Goal: Information Seeking & Learning: Find contact information

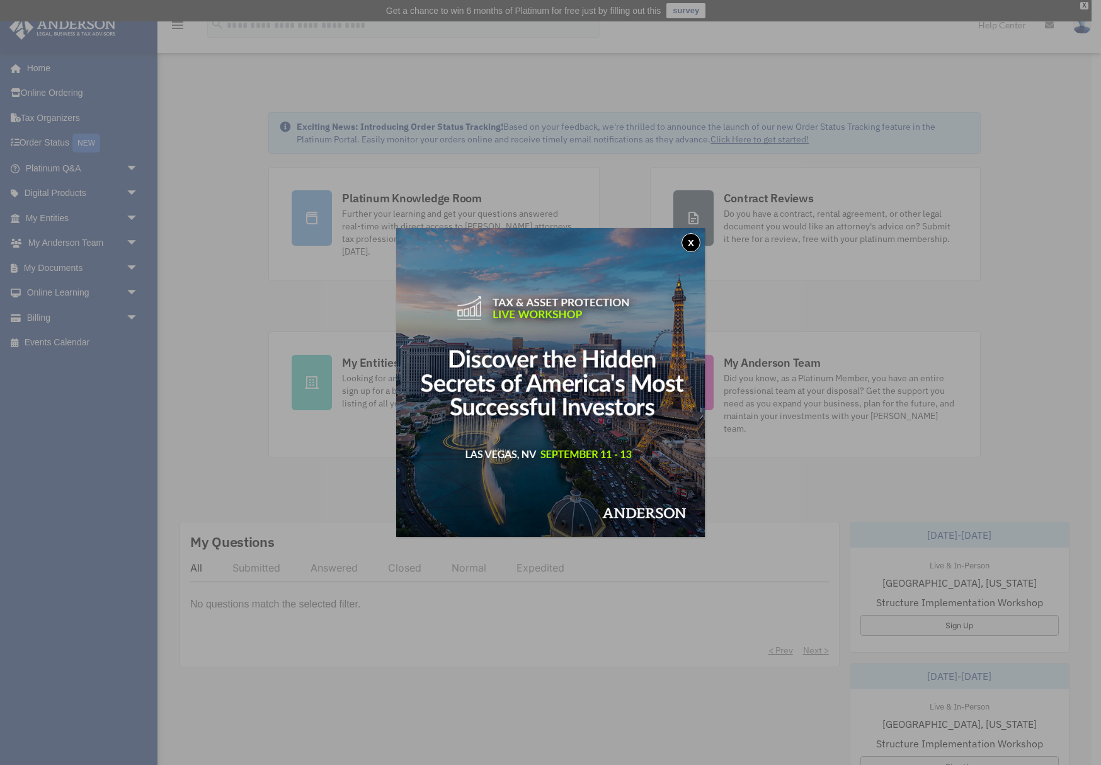
click at [693, 241] on button "x" at bounding box center [691, 242] width 19 height 19
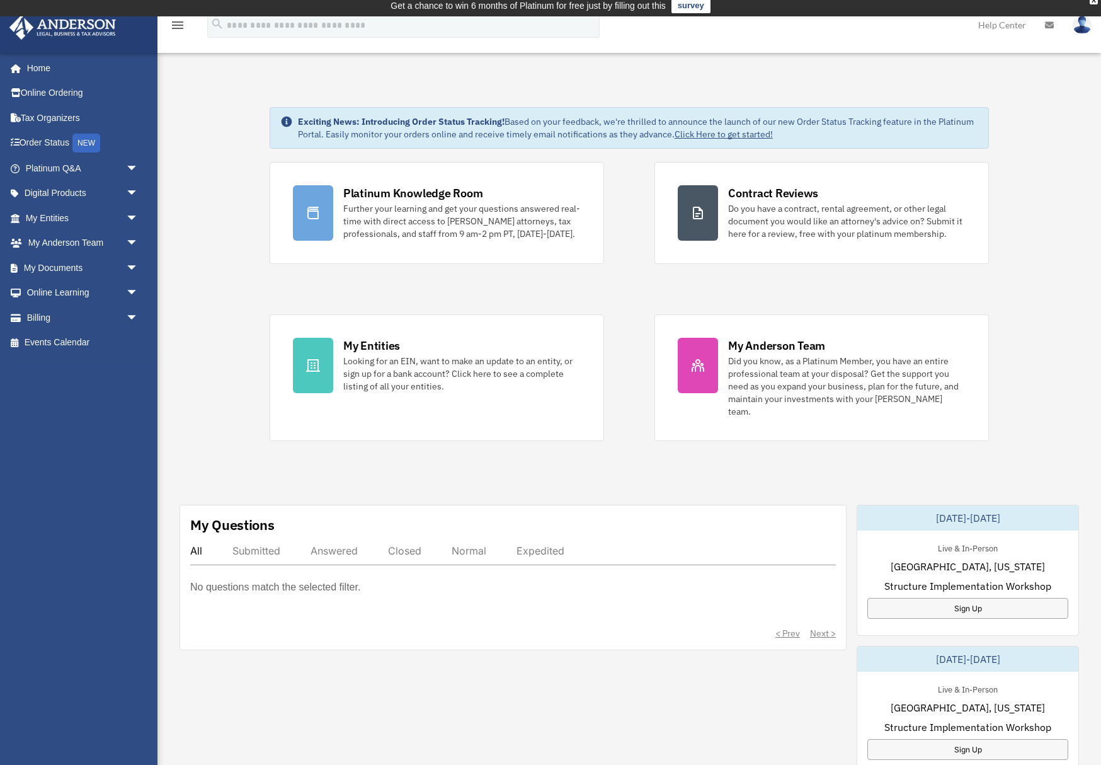
scroll to position [6, 0]
click at [42, 71] on link "Home" at bounding box center [83, 67] width 149 height 25
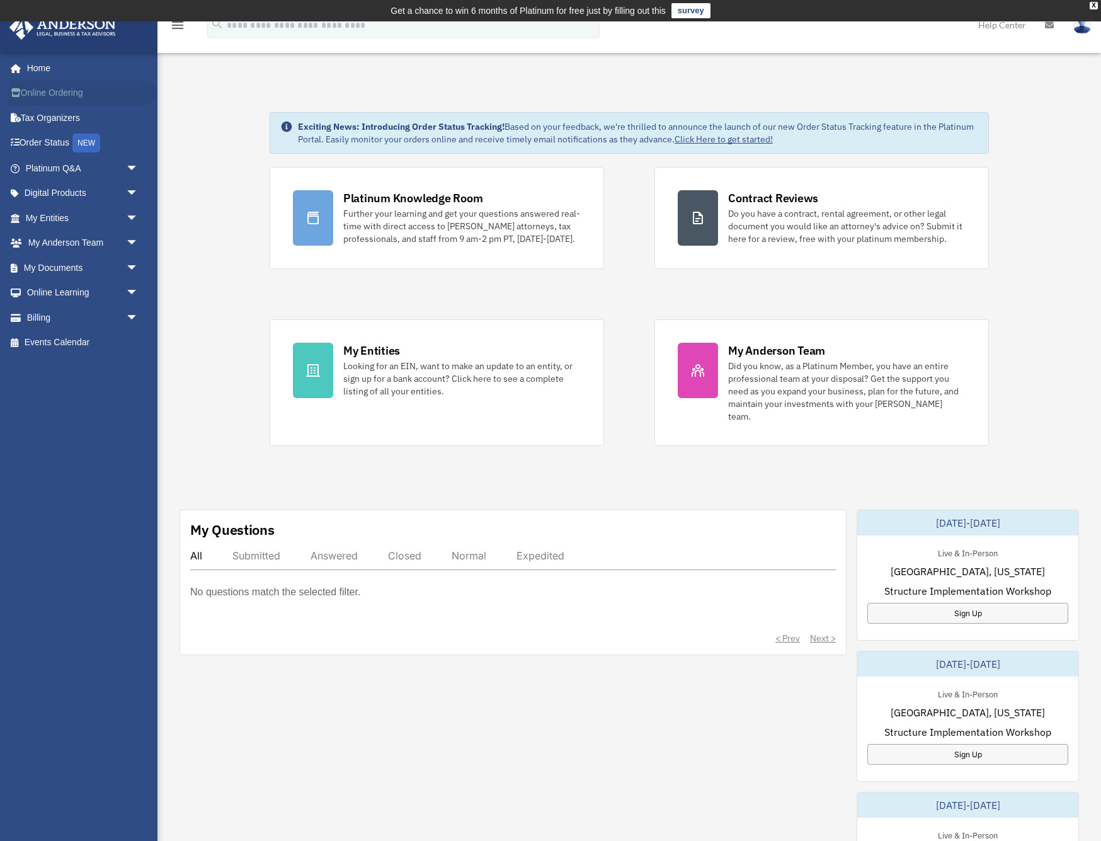
click at [76, 95] on link "Online Ordering" at bounding box center [83, 93] width 149 height 25
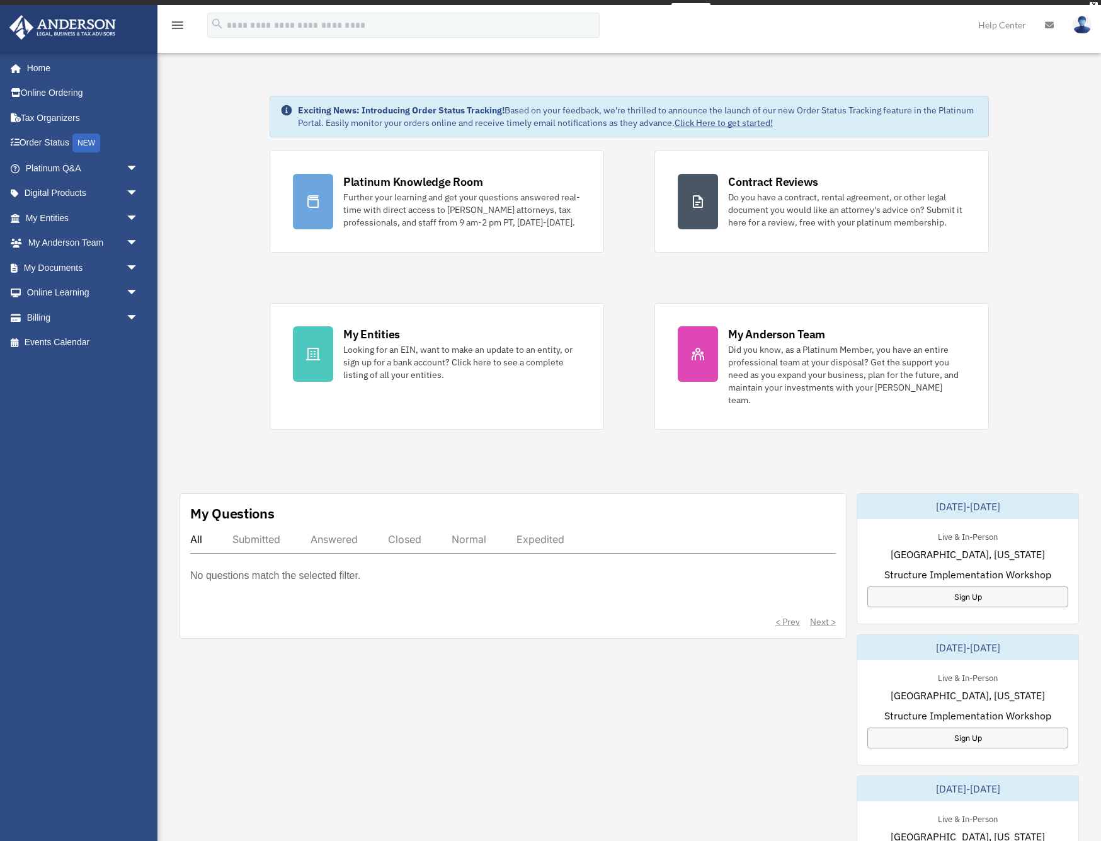
scroll to position [1, 0]
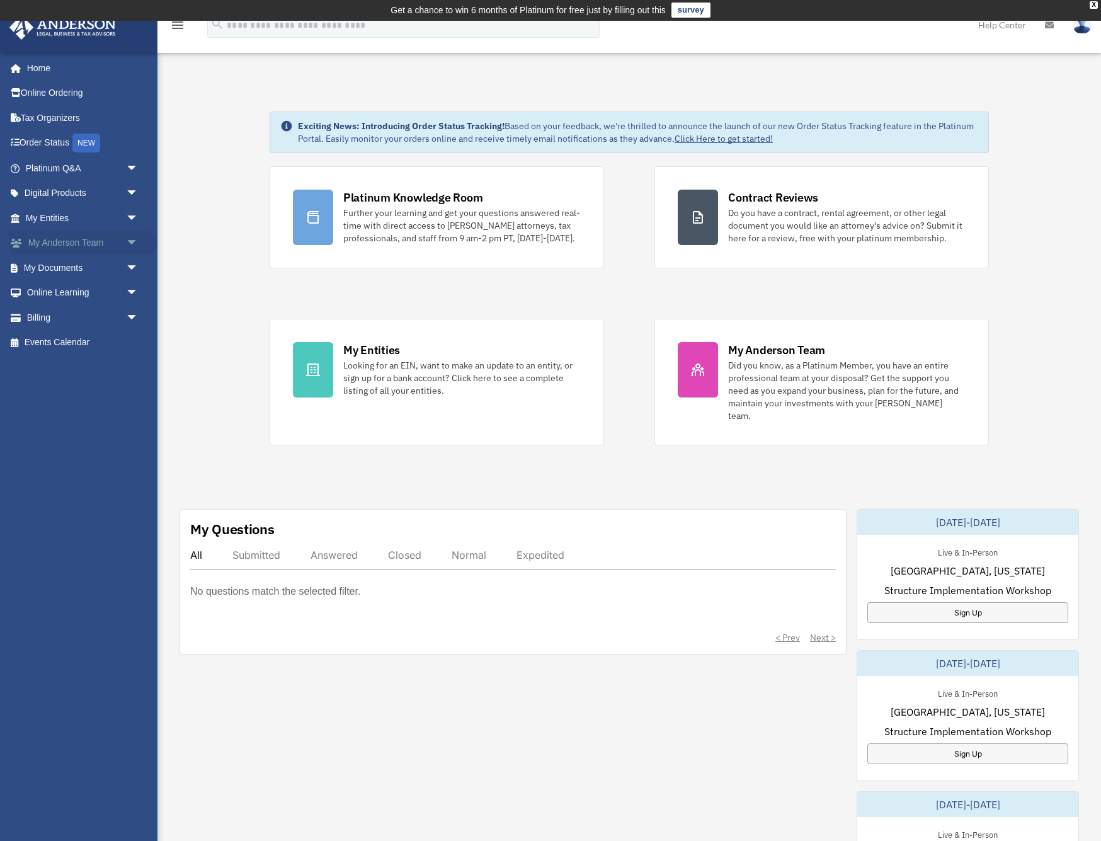
click at [129, 243] on span "arrow_drop_down" at bounding box center [138, 244] width 25 height 26
click at [89, 265] on link "My Anderson Team" at bounding box center [88, 267] width 140 height 25
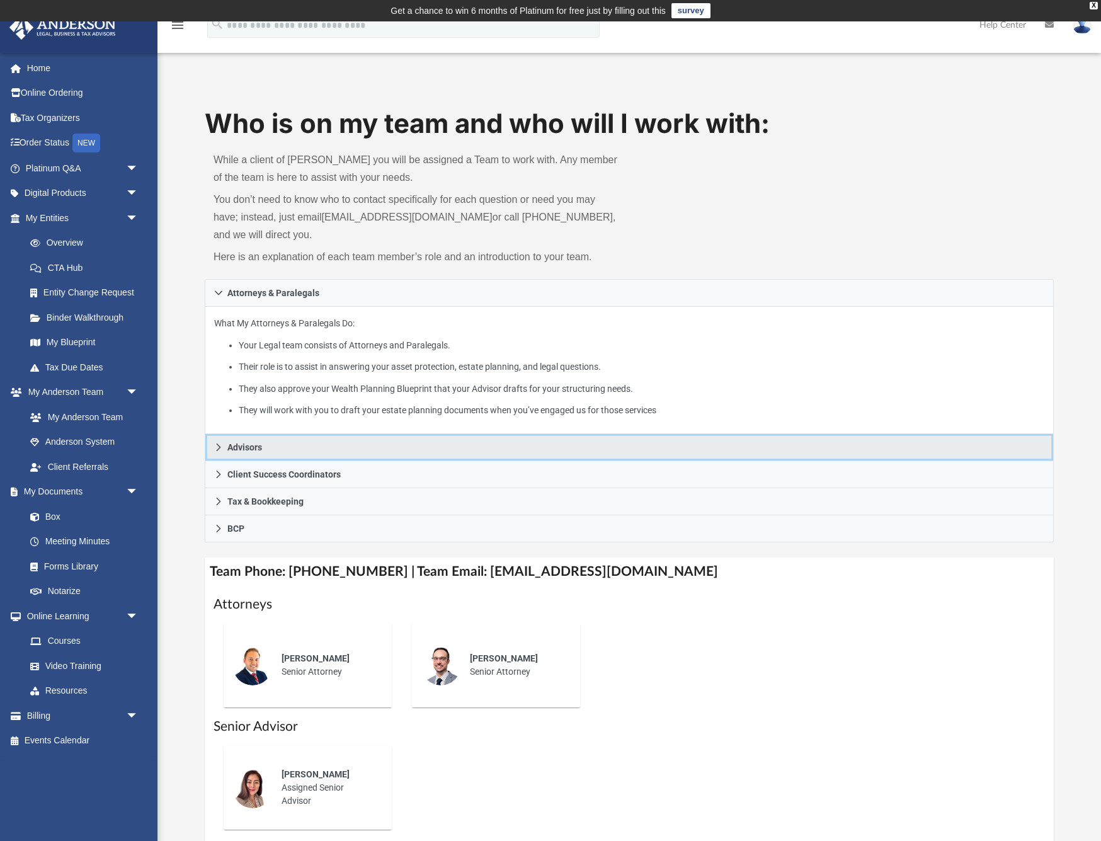
click at [258, 438] on link "Advisors" at bounding box center [629, 447] width 849 height 27
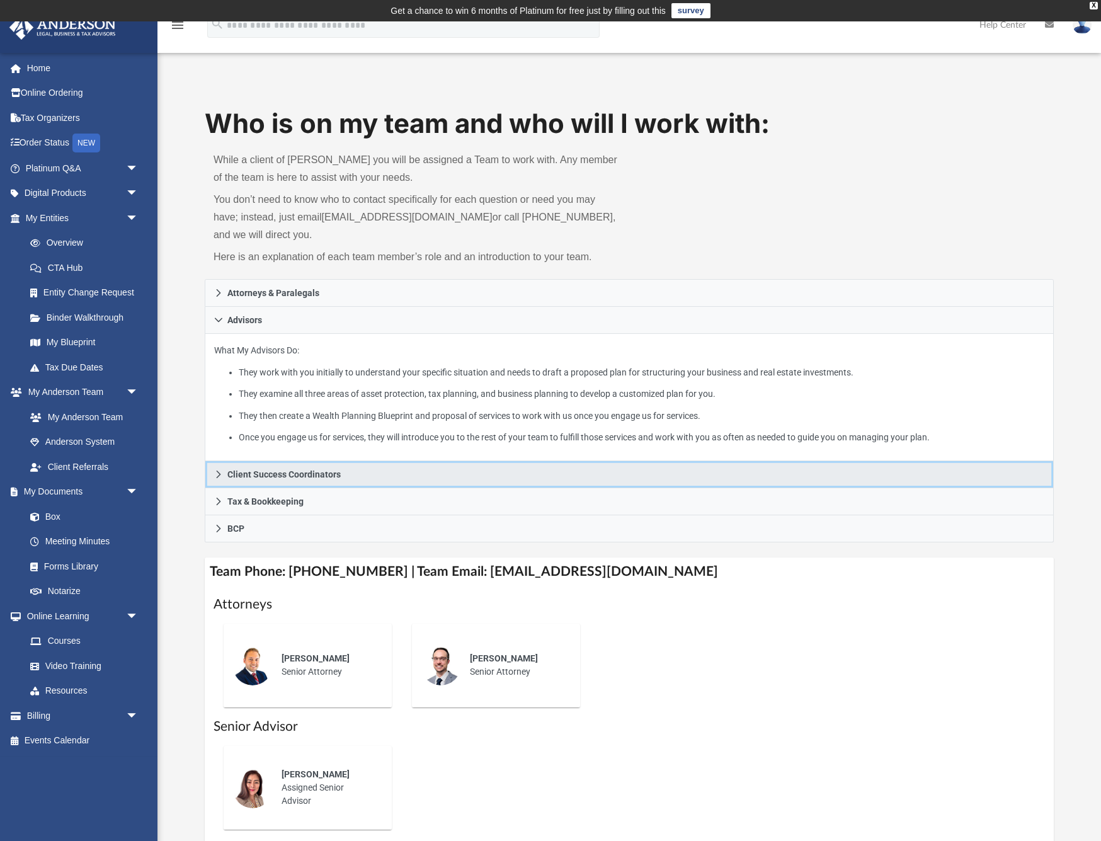
click at [318, 463] on link "Client Success Coordinators" at bounding box center [629, 474] width 849 height 27
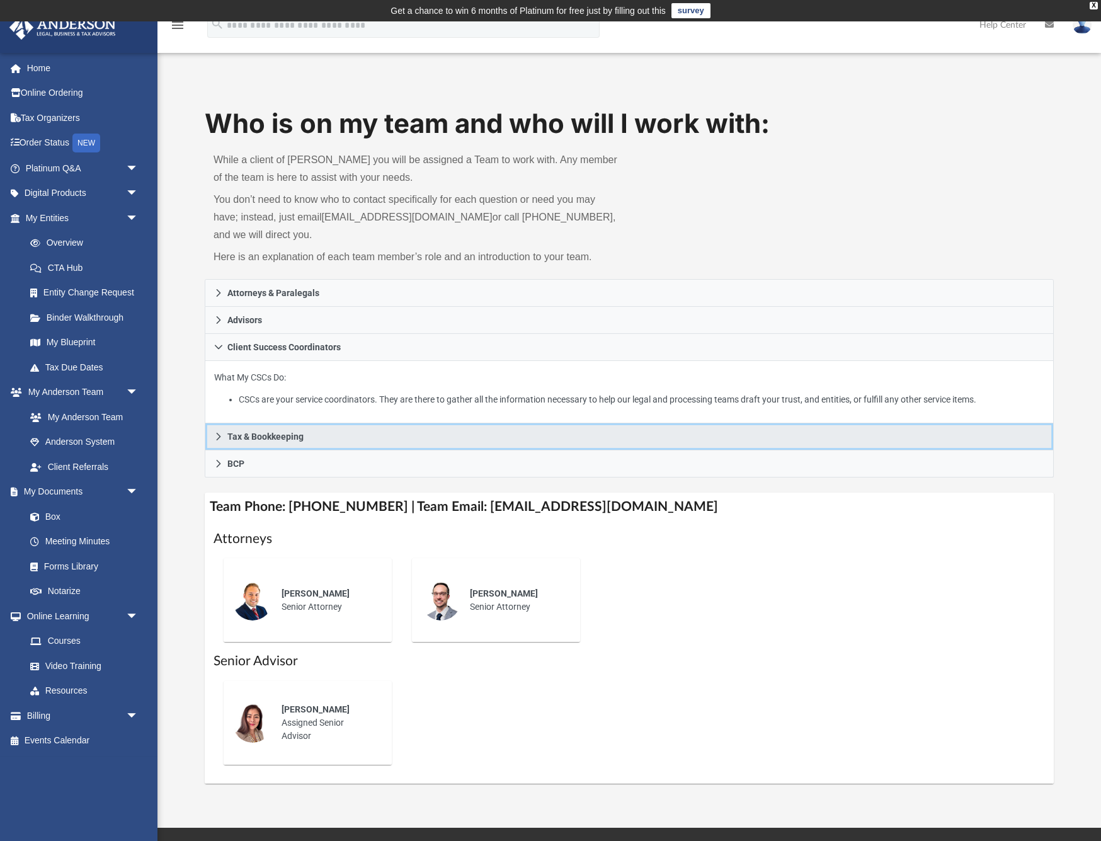
click at [290, 437] on span "Tax & Bookkeeping" at bounding box center [265, 436] width 76 height 9
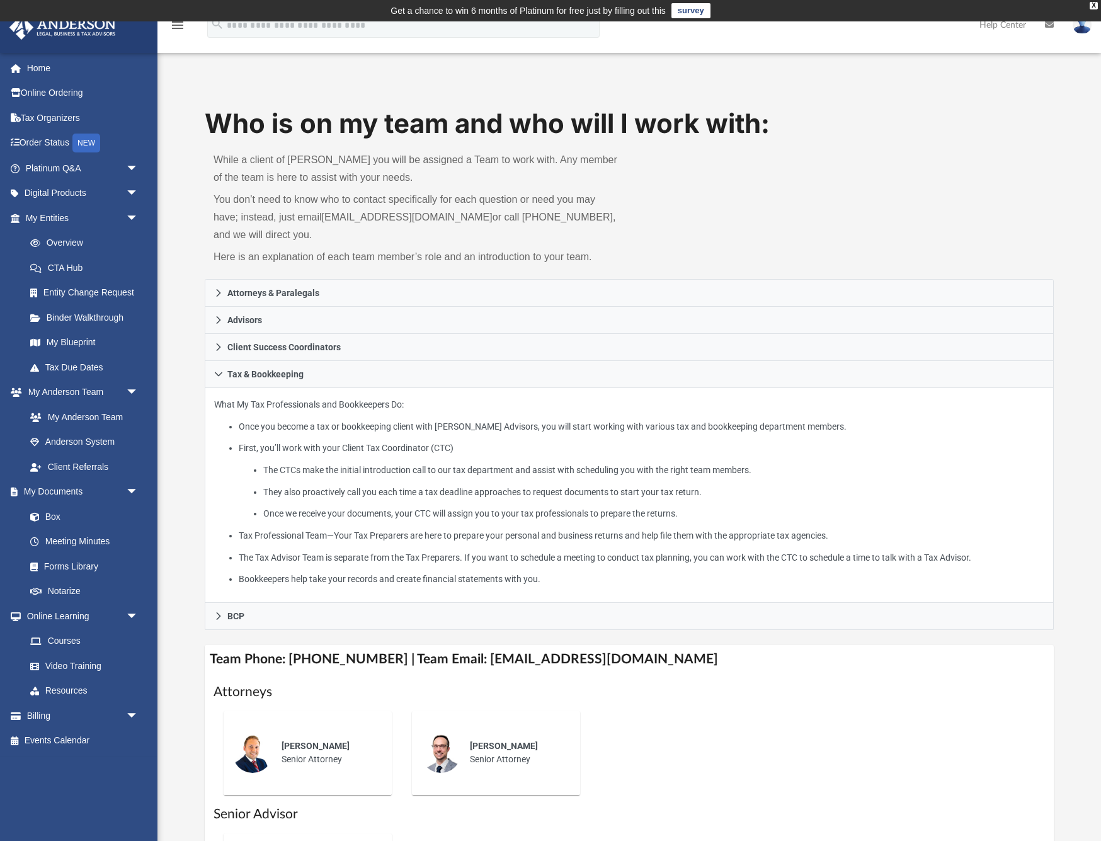
scroll to position [1, 0]
click at [273, 629] on div "Who is on my team and who will I work with: While a client of [PERSON_NAME] you…" at bounding box center [629, 520] width 849 height 831
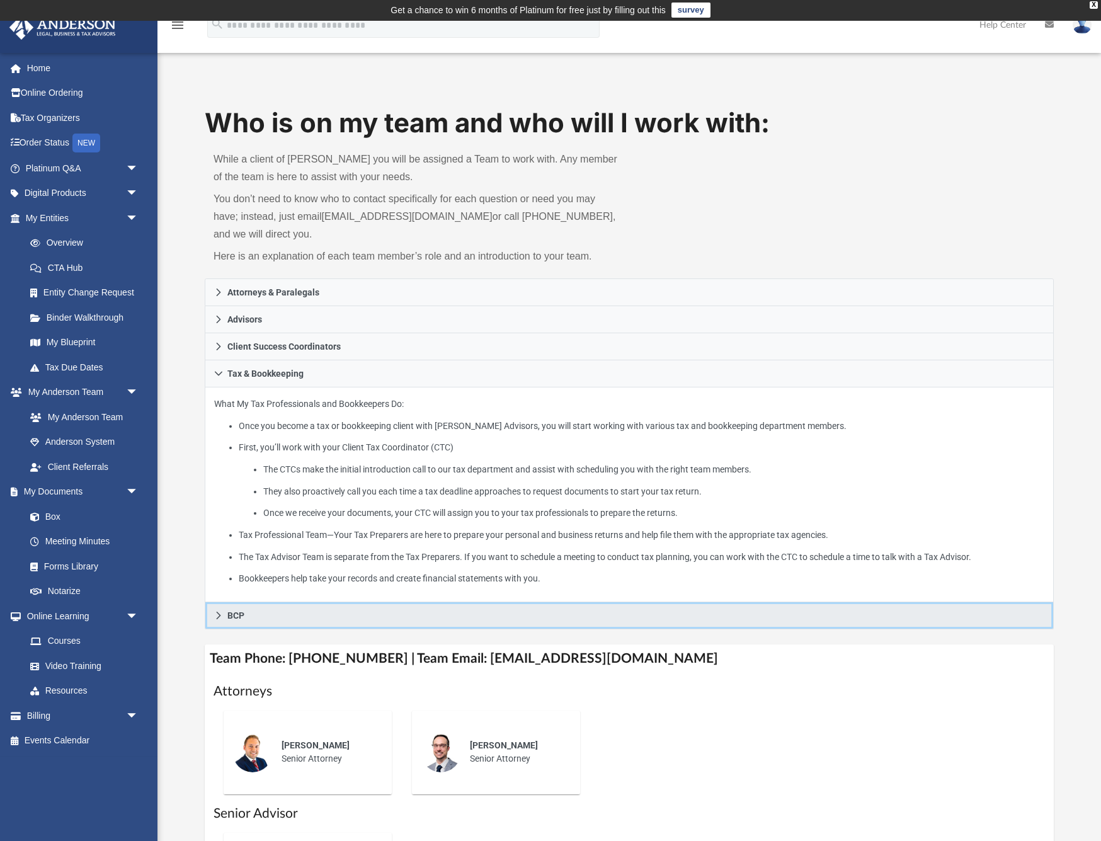
click at [282, 615] on link "BCP" at bounding box center [629, 615] width 849 height 27
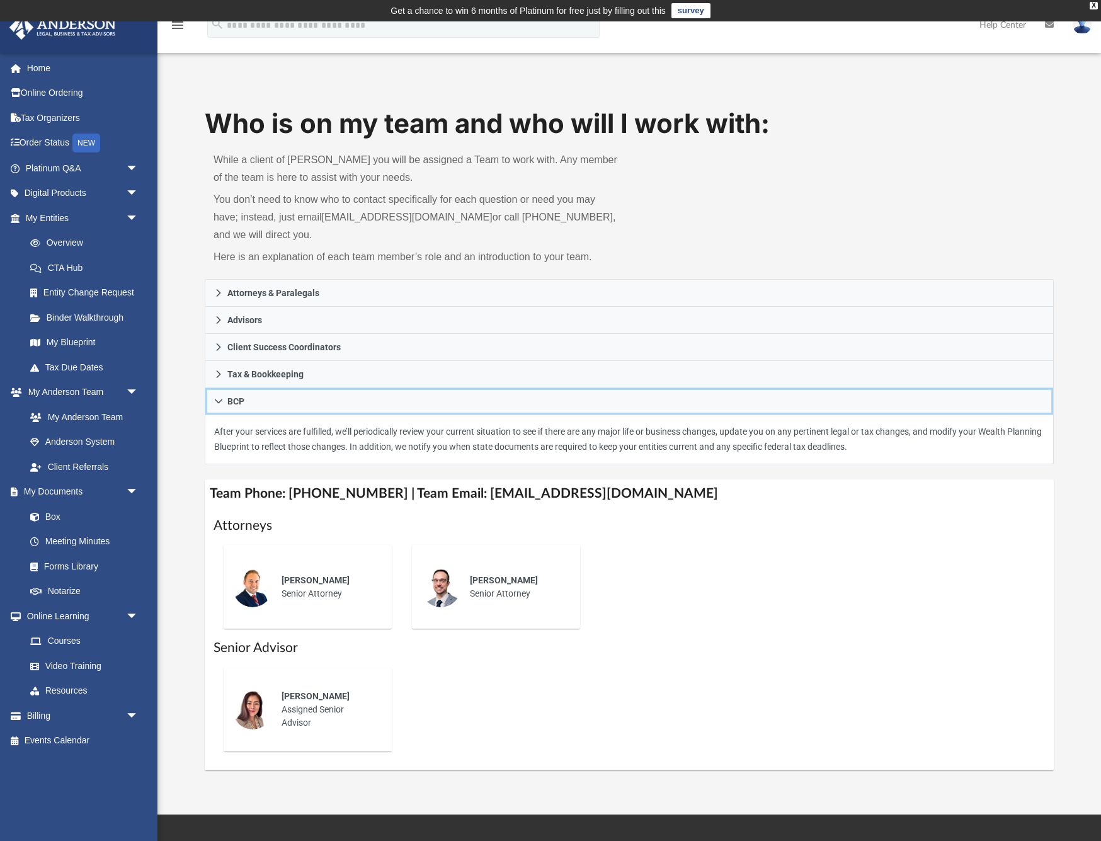
scroll to position [0, 0]
